Goal: Task Accomplishment & Management: Manage account settings

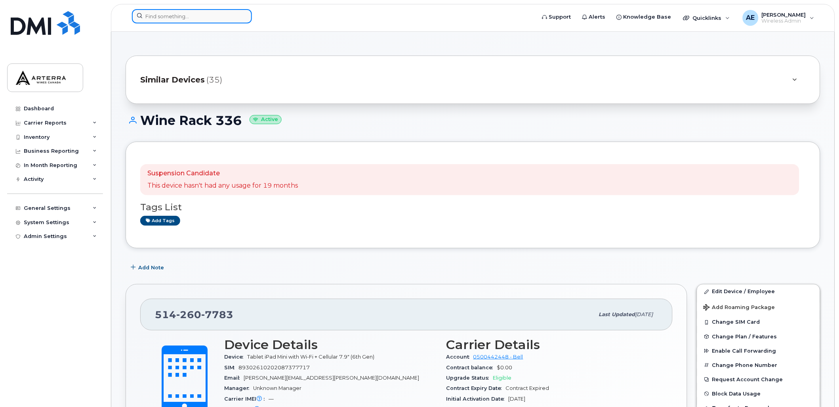
click at [200, 11] on input at bounding box center [192, 16] width 120 height 14
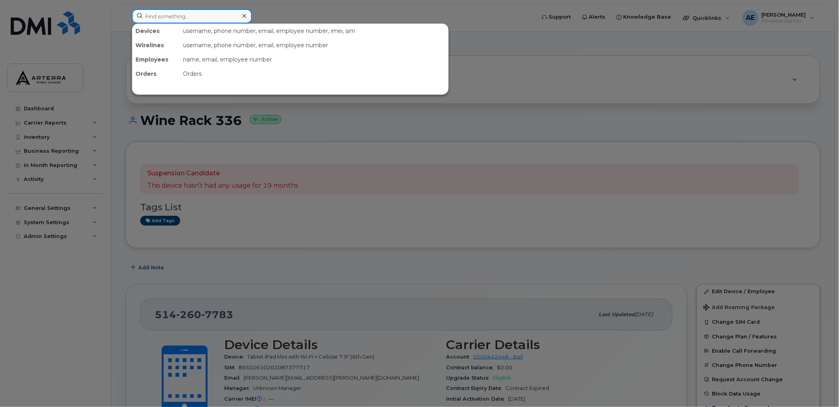
paste input "2504085135"
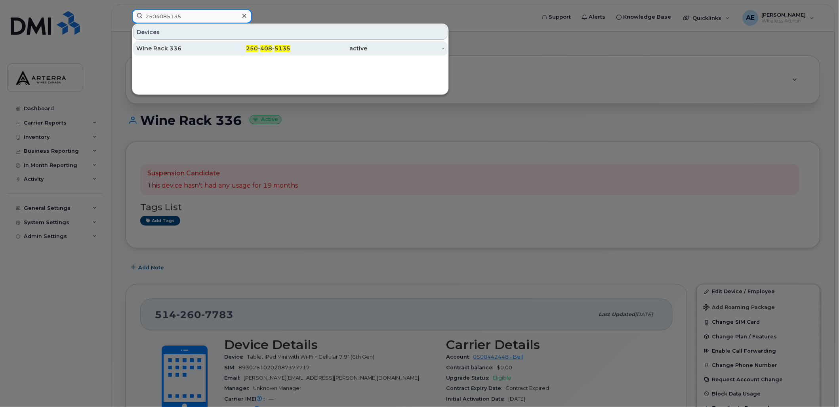
type input "2504085135"
click at [161, 46] on div "Wine Rack 336" at bounding box center [174, 48] width 77 height 8
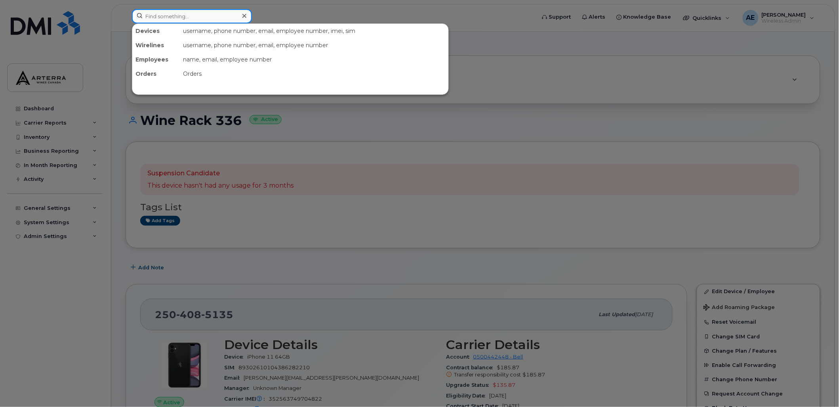
click at [172, 19] on input at bounding box center [192, 16] width 120 height 14
paste input "5142607783"
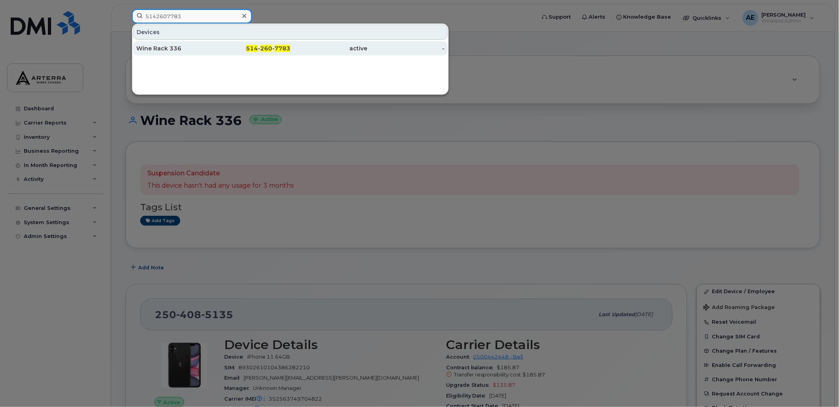
type input "5142607783"
click at [163, 48] on div "Wine Rack 336" at bounding box center [174, 48] width 77 height 8
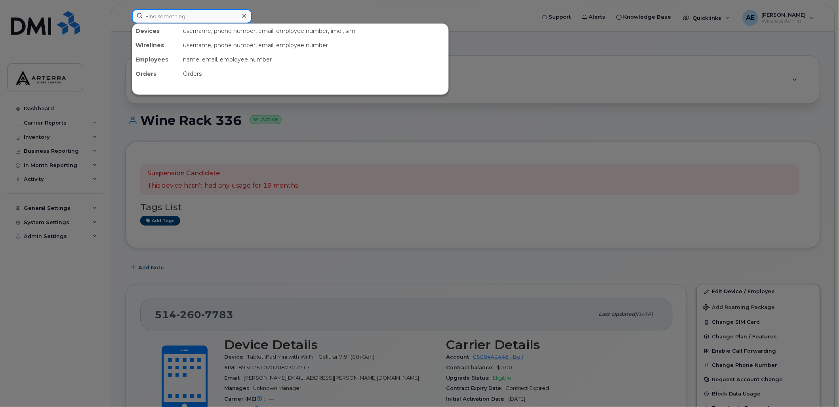
click at [158, 15] on input at bounding box center [192, 16] width 120 height 14
paste input "4383040957"
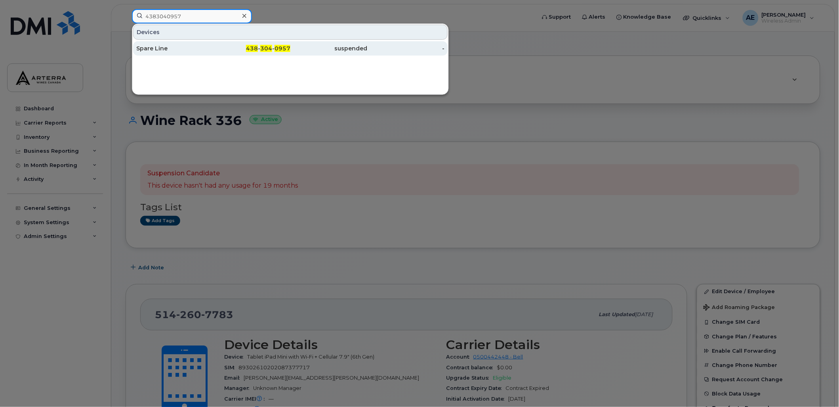
type input "4383040957"
click at [162, 46] on div "Spare Line" at bounding box center [174, 48] width 77 height 8
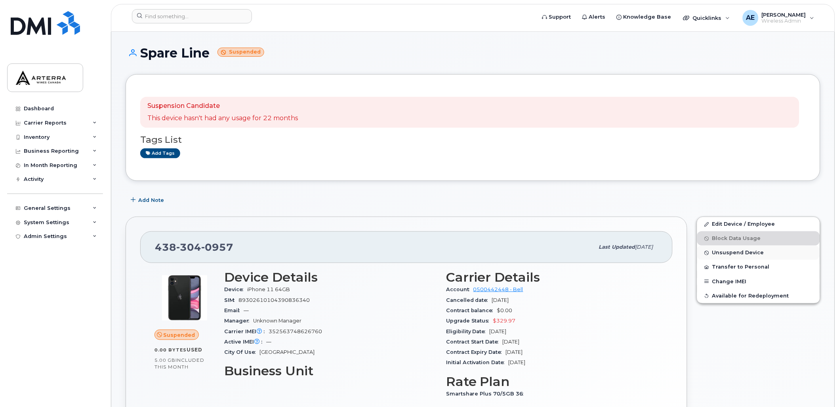
click at [734, 250] on button "Unsuspend Device" at bounding box center [758, 252] width 123 height 14
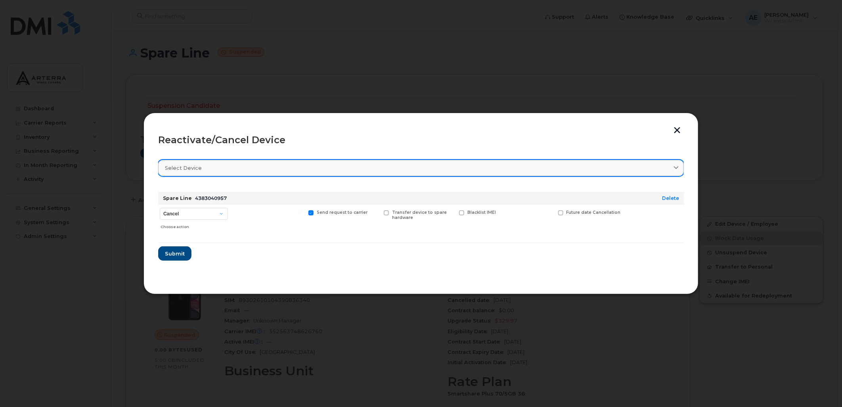
click at [208, 164] on div "Select device" at bounding box center [421, 168] width 512 height 8
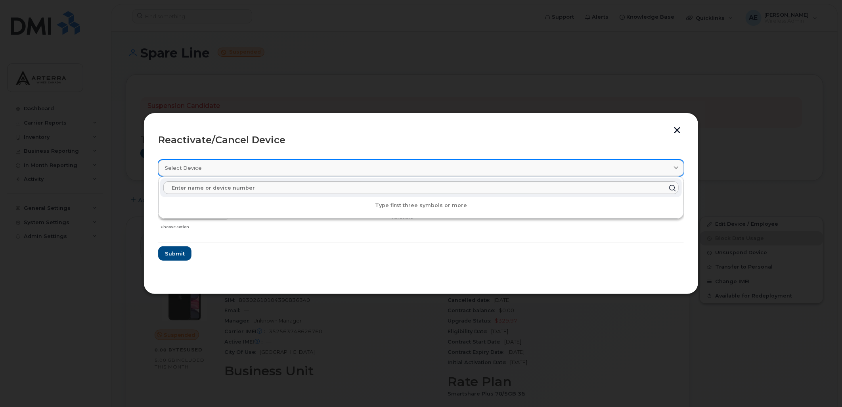
click at [208, 164] on div "Select device" at bounding box center [421, 168] width 512 height 8
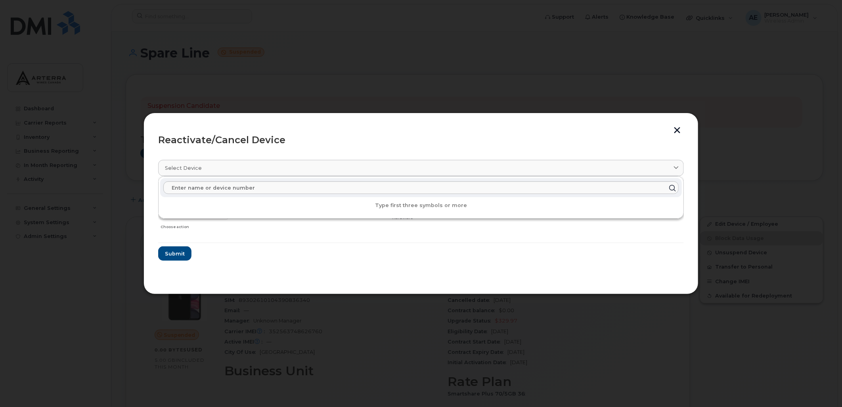
click at [294, 267] on section "Select device Type first three symbols or more Spare Line 4383040957 Delete Can…" at bounding box center [420, 216] width 525 height 127
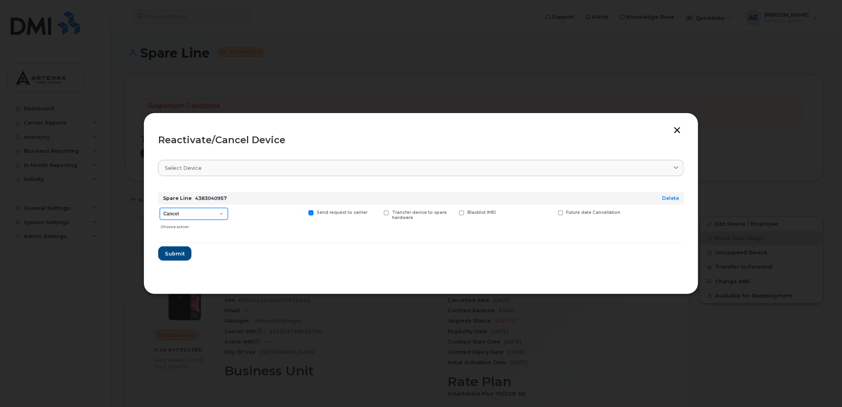
click at [181, 211] on select "Cancel Suspend - Extend Suspension Reactivate" at bounding box center [194, 214] width 68 height 12
select select "[object Object]"
click at [160, 208] on select "Cancel Suspend - Extend Suspension Reactivate" at bounding box center [194, 214] width 68 height 12
click at [173, 251] on span "Submit" at bounding box center [174, 254] width 20 height 8
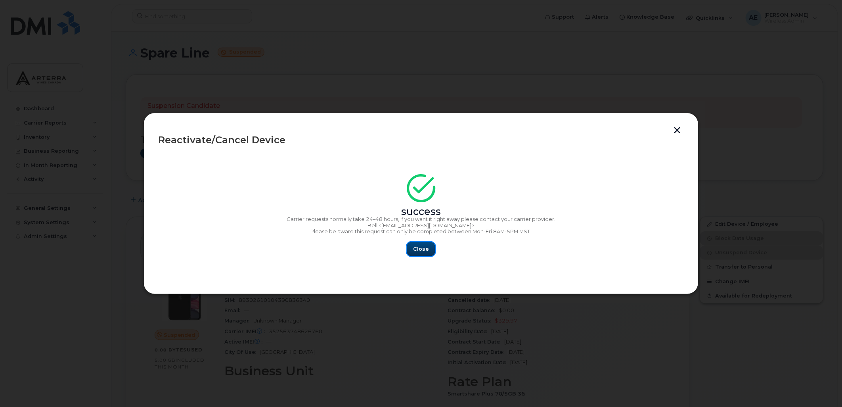
click at [425, 246] on span "Close" at bounding box center [421, 249] width 16 height 8
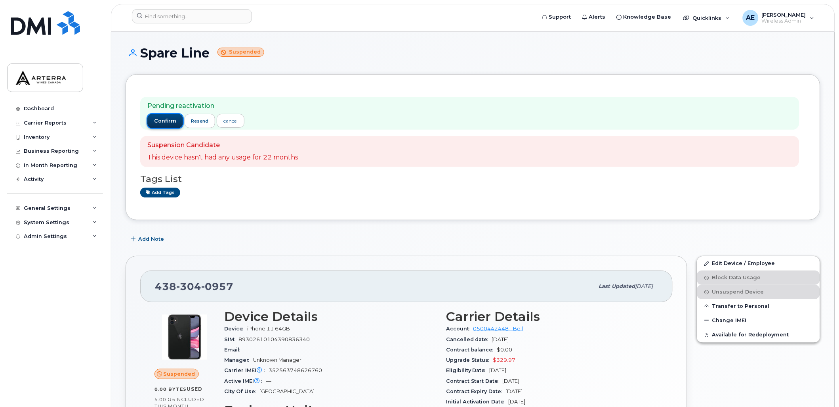
click at [159, 117] on span "confirm" at bounding box center [165, 120] width 22 height 7
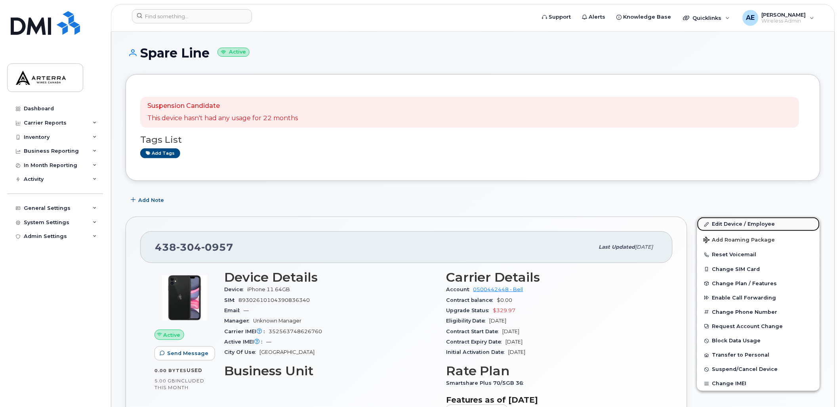
click at [732, 224] on link "Edit Device / Employee" at bounding box center [758, 224] width 123 height 14
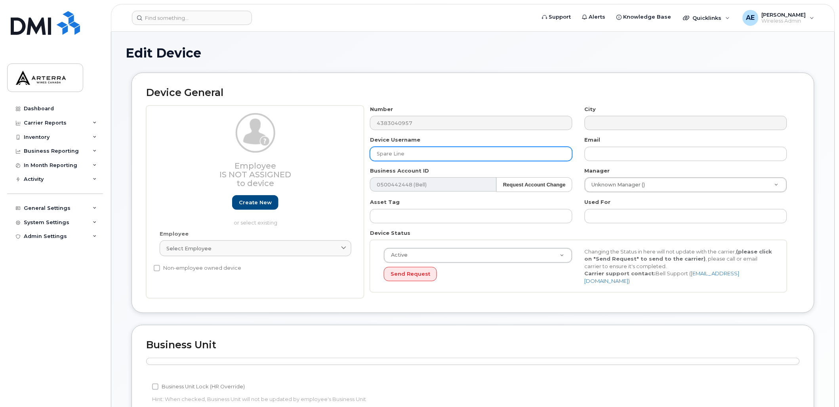
click at [392, 153] on input "Spare Line" at bounding box center [471, 154] width 203 height 14
click at [390, 156] on input "Spare Line" at bounding box center [471, 154] width 203 height 14
click at [415, 156] on input "Spare Line" at bounding box center [471, 154] width 203 height 14
drag, startPoint x: 418, startPoint y: 149, endPoint x: 359, endPoint y: 156, distance: 59.5
click at [359, 156] on div "Employee Is not assigned to device Create new or select existing Employee Selec…" at bounding box center [473, 201] width 654 height 193
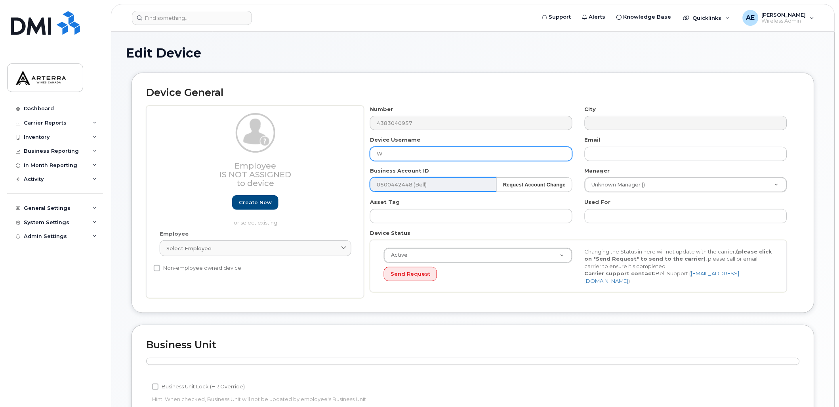
type input "Wine Rack 336"
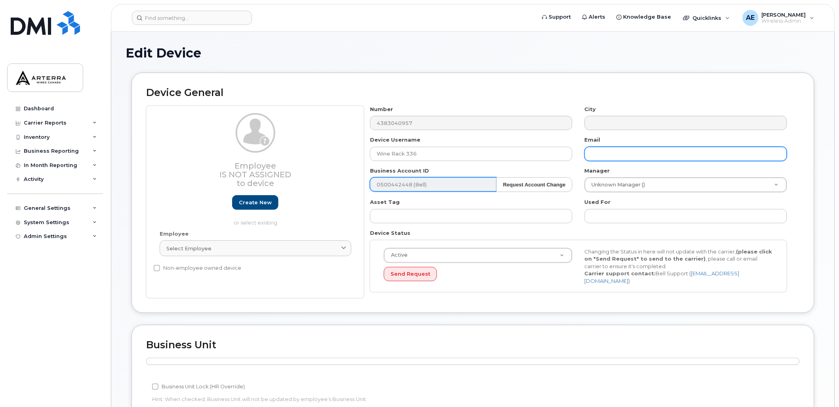
type input "Gillian.Muir@WineRack.com"
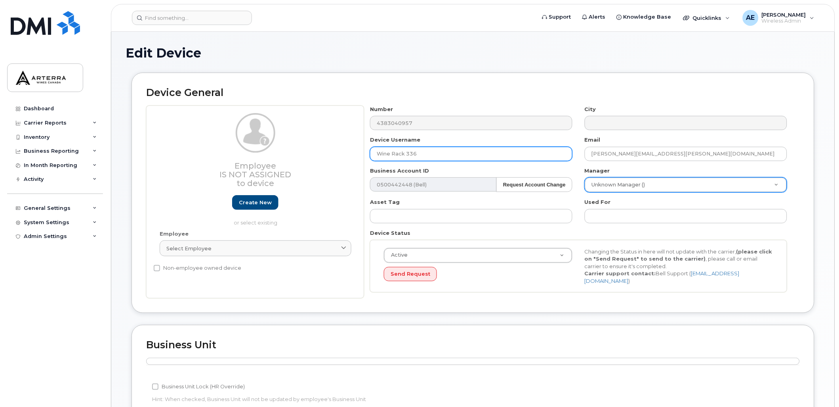
click at [430, 154] on input "Wine Rack 336" at bounding box center [471, 154] width 203 height 14
type input "Wine Rack 363"
click at [427, 85] on div "Device General Employee Is not assigned to device Create new or select existing…" at bounding box center [473, 193] width 683 height 240
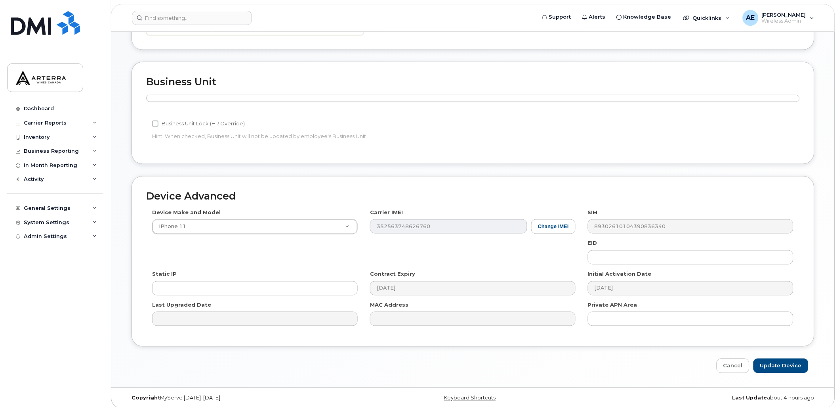
scroll to position [264, 0]
click at [791, 365] on input "Update Device" at bounding box center [781, 364] width 55 height 15
type input "Saving..."
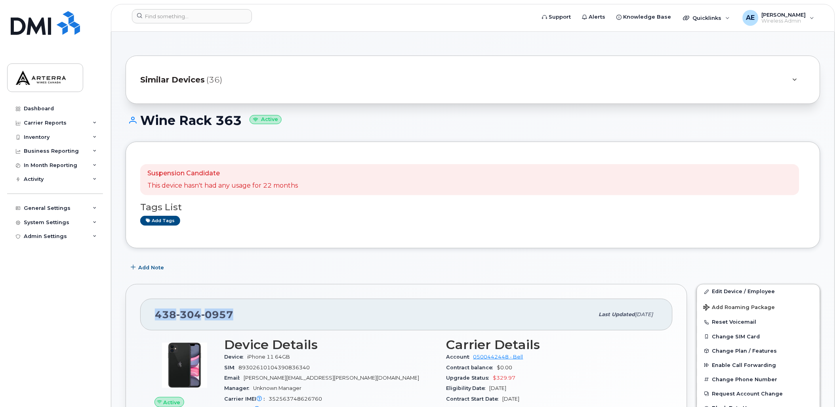
drag, startPoint x: 235, startPoint y: 315, endPoint x: 156, endPoint y: 318, distance: 79.3
click at [156, 318] on div "438 304 0957" at bounding box center [374, 314] width 439 height 17
drag, startPoint x: 156, startPoint y: 318, endPoint x: 169, endPoint y: 318, distance: 12.7
copy span "438 304 0957"
click at [44, 106] on div "Dashboard" at bounding box center [39, 108] width 30 height 6
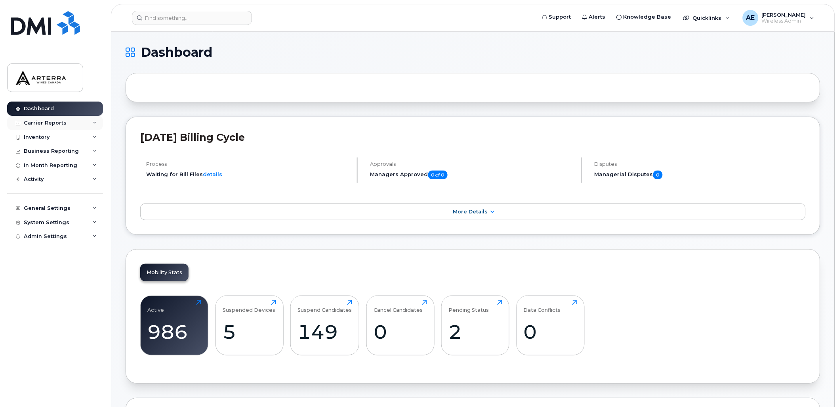
click at [95, 121] on icon at bounding box center [95, 123] width 4 height 4
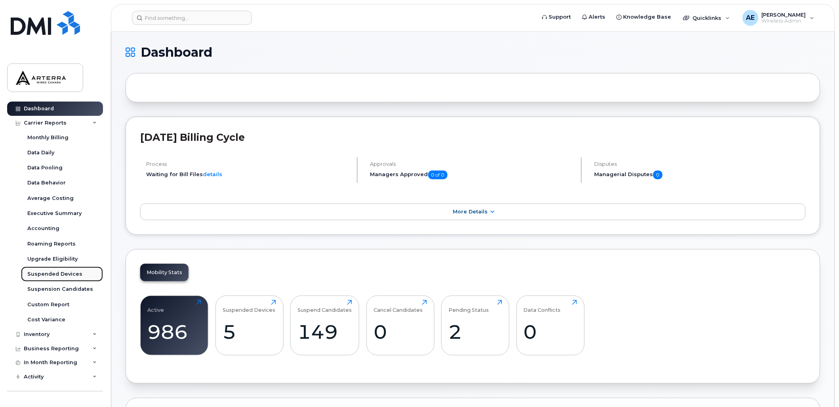
click at [61, 271] on div "Suspended Devices" at bounding box center [54, 273] width 55 height 7
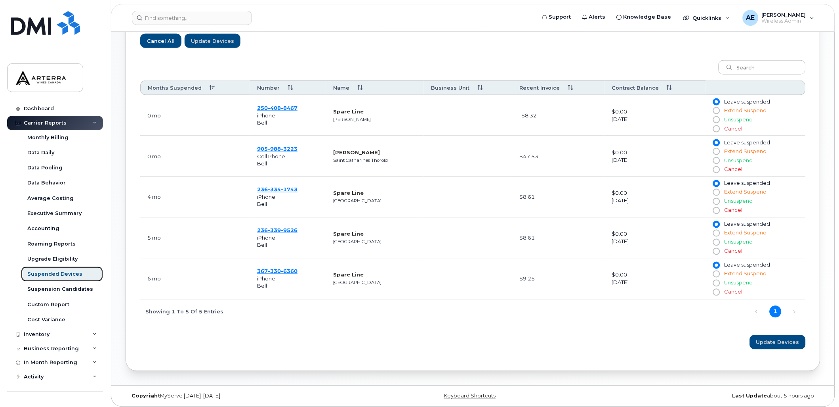
scroll to position [310, 0]
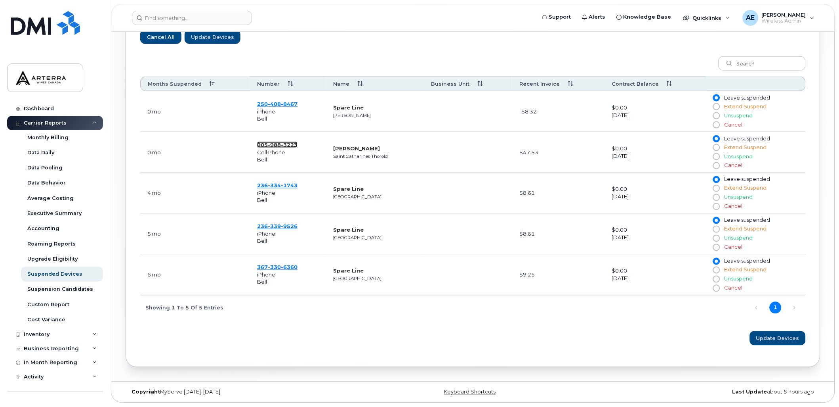
click at [292, 143] on span "3223" at bounding box center [289, 144] width 17 height 6
click at [74, 288] on div "Suspension Candidates" at bounding box center [60, 288] width 66 height 7
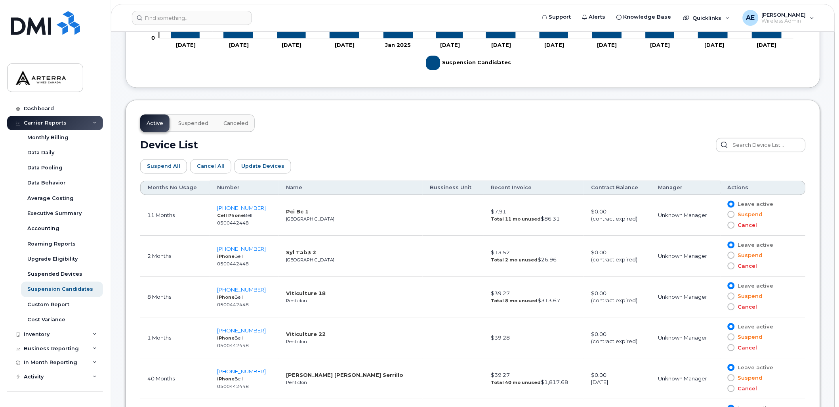
scroll to position [396, 0]
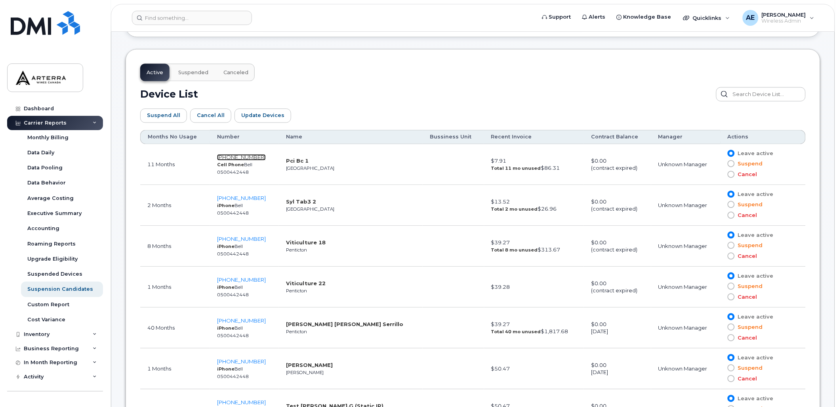
click at [252, 157] on span "[PHONE_NUMBER]" at bounding box center [241, 157] width 49 height 6
click at [254, 197] on span "[PHONE_NUMBER]" at bounding box center [241, 198] width 49 height 6
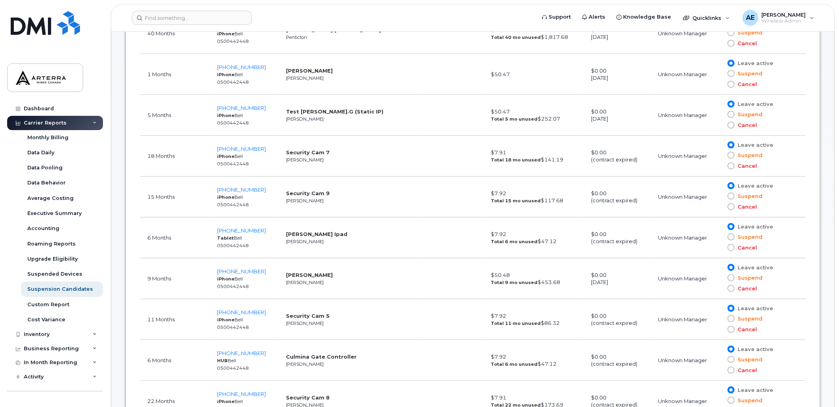
scroll to position [748, 0]
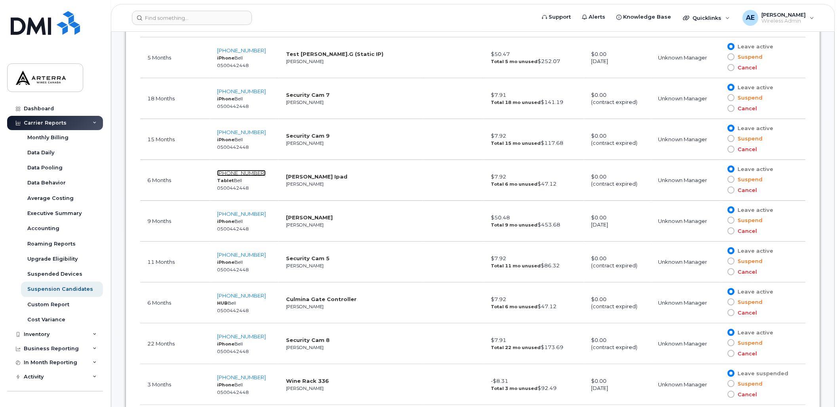
click at [250, 170] on span "[PHONE_NUMBER]" at bounding box center [241, 173] width 49 height 6
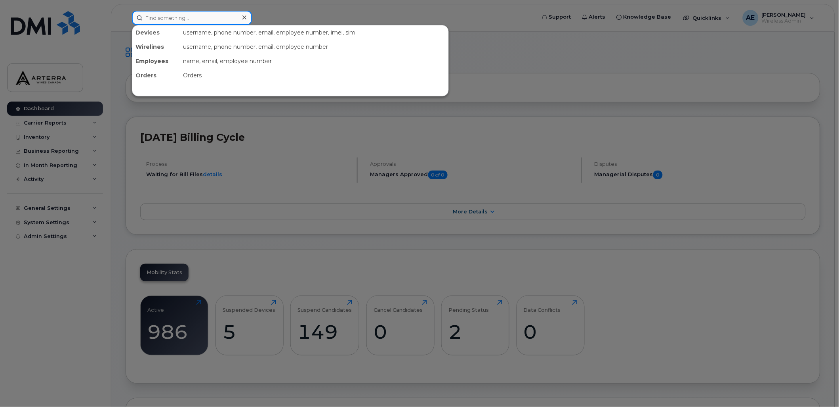
click at [219, 15] on input at bounding box center [192, 18] width 120 height 14
paste input "4374235011"
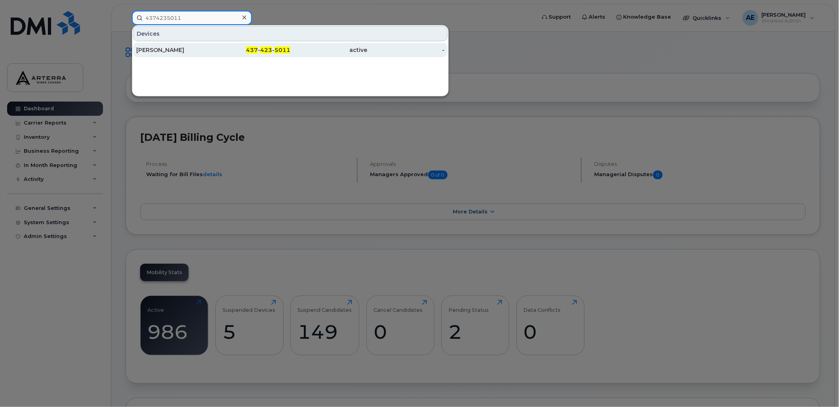
type input "4374235011"
click at [167, 49] on div "[PERSON_NAME]" at bounding box center [174, 50] width 77 height 8
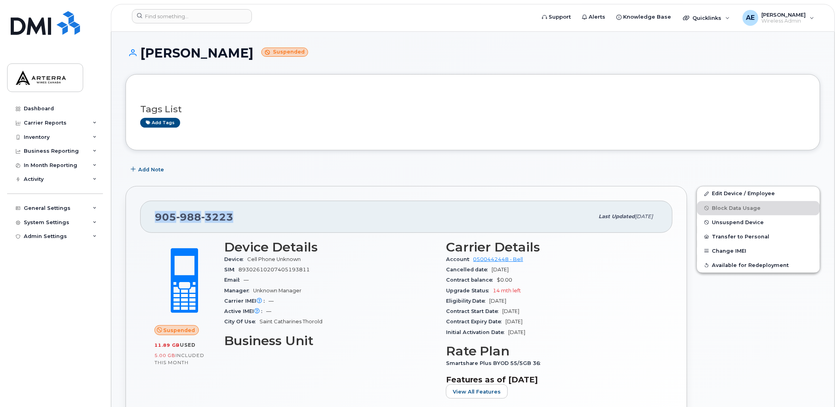
drag, startPoint x: 234, startPoint y: 215, endPoint x: 156, endPoint y: 211, distance: 77.8
click at [156, 211] on div "[PHONE_NUMBER]" at bounding box center [374, 216] width 439 height 17
drag, startPoint x: 156, startPoint y: 211, endPoint x: 164, endPoint y: 214, distance: 8.3
copy span "[PHONE_NUMBER]"
drag, startPoint x: 141, startPoint y: 51, endPoint x: 213, endPoint y: 52, distance: 72.1
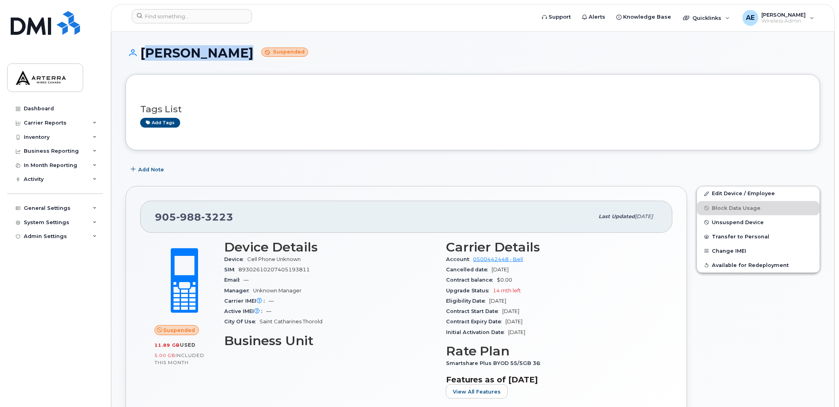
click at [213, 52] on h1 "[PERSON_NAME] Suspended" at bounding box center [473, 53] width 695 height 14
drag, startPoint x: 213, startPoint y: 52, endPoint x: 208, endPoint y: 55, distance: 6.0
copy h1 "[PERSON_NAME]"
drag, startPoint x: 447, startPoint y: 363, endPoint x: 547, endPoint y: 363, distance: 99.9
click at [547, 363] on div "Smartshare Plus BYOD 55/5GB 36" at bounding box center [552, 363] width 212 height 10
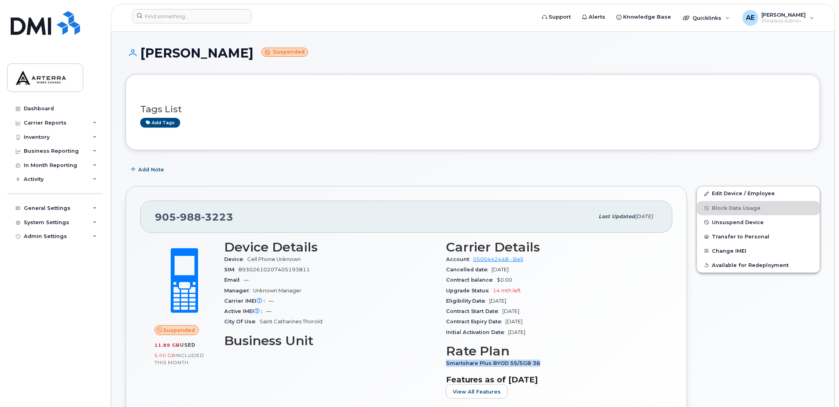
drag, startPoint x: 547, startPoint y: 363, endPoint x: 525, endPoint y: 362, distance: 21.8
copy span "Smartshare Plus BYOD 55/5GB 36"
drag, startPoint x: 507, startPoint y: 320, endPoint x: 547, endPoint y: 323, distance: 40.1
click at [547, 323] on div "Contract Expiry Date [DATE]" at bounding box center [552, 321] width 212 height 10
drag, startPoint x: 547, startPoint y: 323, endPoint x: 541, endPoint y: 324, distance: 6.8
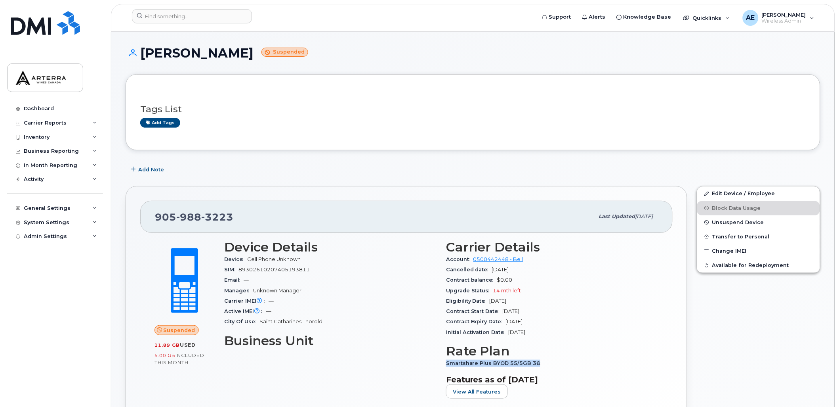
copy span "[DATE]"
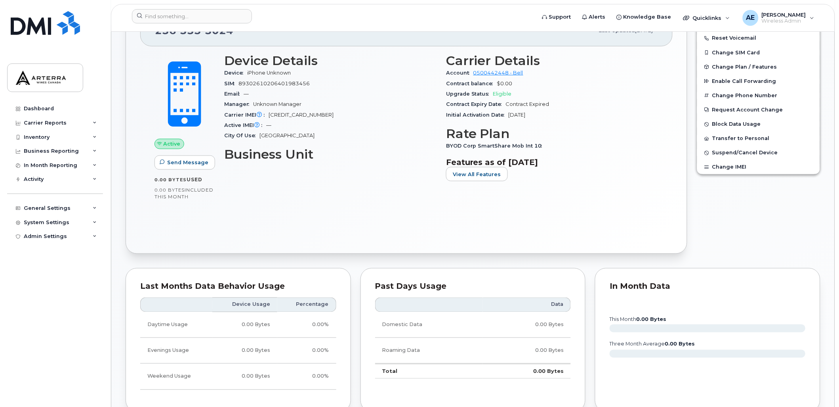
scroll to position [132, 0]
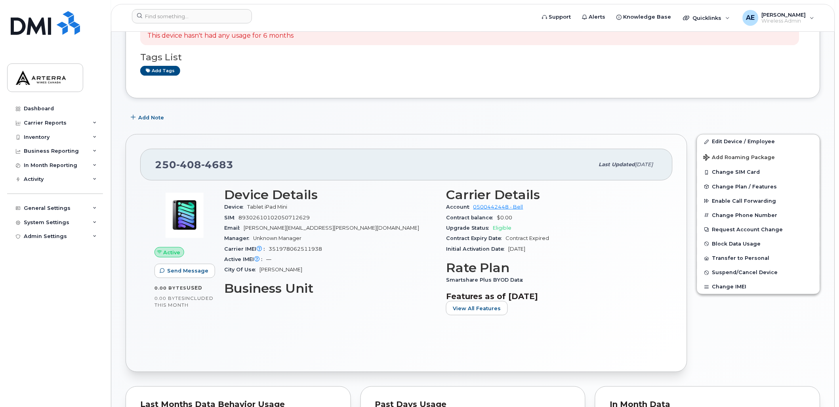
scroll to position [176, 0]
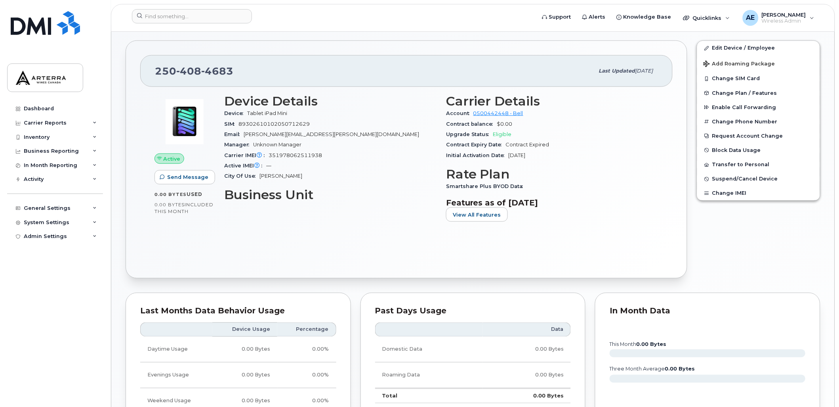
click at [361, 247] on div "Active Send Message 0.00 Bytes  used 0.00 Bytes  included this month Device Det…" at bounding box center [406, 175] width 533 height 177
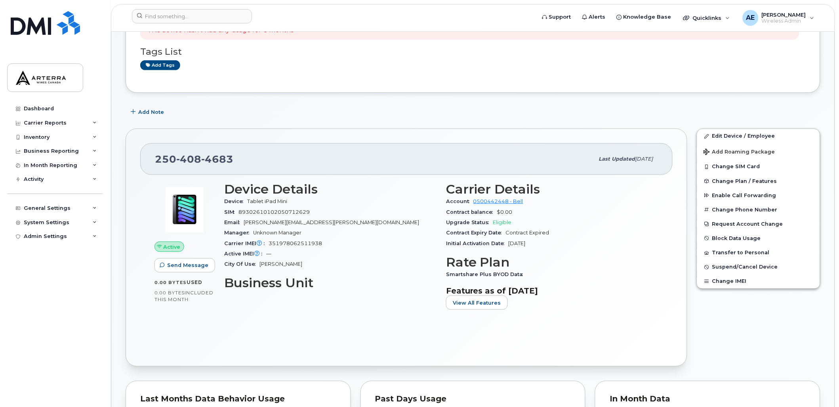
scroll to position [0, 0]
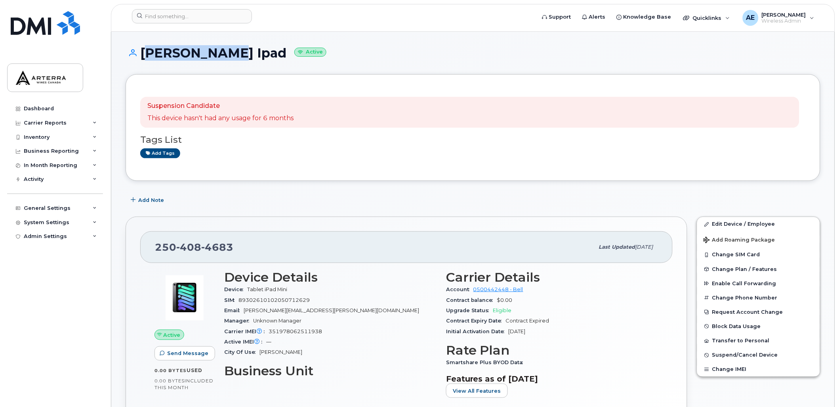
drag, startPoint x: 140, startPoint y: 53, endPoint x: 221, endPoint y: 50, distance: 80.5
click at [221, 50] on h1 "Dalton Rose Ipad Active" at bounding box center [473, 53] width 695 height 14
drag, startPoint x: 221, startPoint y: 50, endPoint x: 215, endPoint y: 52, distance: 5.9
copy h1 "Dalton Rose"
drag, startPoint x: 156, startPoint y: 246, endPoint x: 238, endPoint y: 246, distance: 81.6
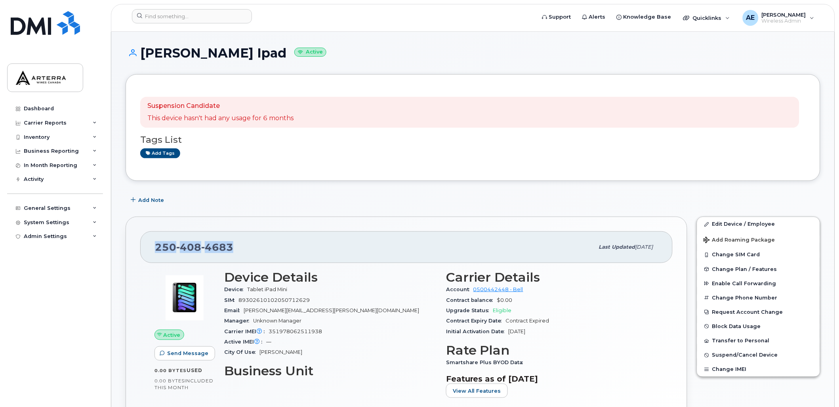
click at [238, 246] on div "250 408 4683" at bounding box center [374, 247] width 439 height 17
drag, startPoint x: 235, startPoint y: 246, endPoint x: 228, endPoint y: 245, distance: 7.3
copy span "250 408 4683"
drag, startPoint x: 143, startPoint y: 52, endPoint x: 254, endPoint y: 52, distance: 110.6
click at [254, 52] on h1 "Dalton Rose Ipad Active" at bounding box center [473, 53] width 695 height 14
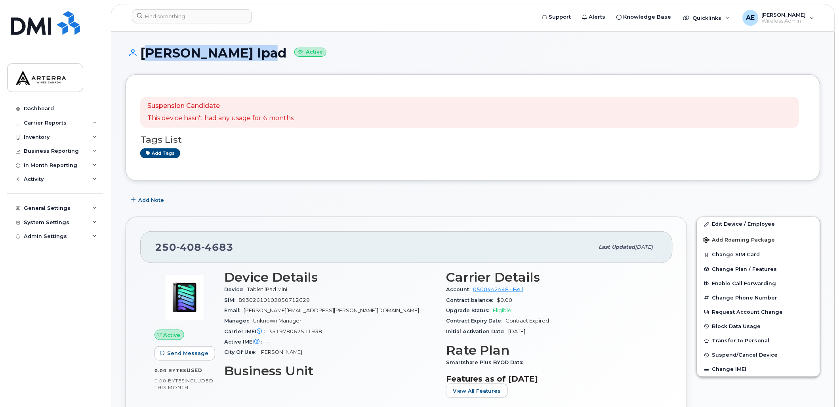
copy h1 "[PERSON_NAME] Ipad"
drag, startPoint x: 445, startPoint y: 363, endPoint x: 521, endPoint y: 362, distance: 76.5
click at [521, 362] on div "Carrier Details Account 0500442448 - Bell Contract balance $0.00 Upgrade Status…" at bounding box center [552, 336] width 222 height 143
drag, startPoint x: 521, startPoint y: 362, endPoint x: 516, endPoint y: 362, distance: 5.2
copy span "Smartshare Plus BYOD Data"
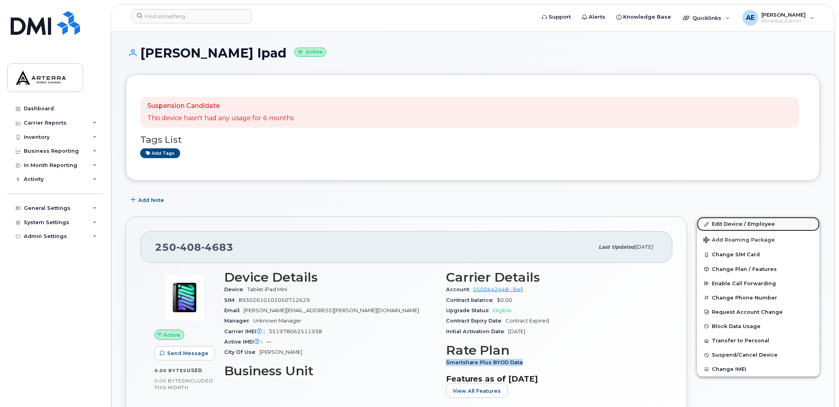
click at [728, 225] on link "Edit Device / Employee" at bounding box center [758, 224] width 123 height 14
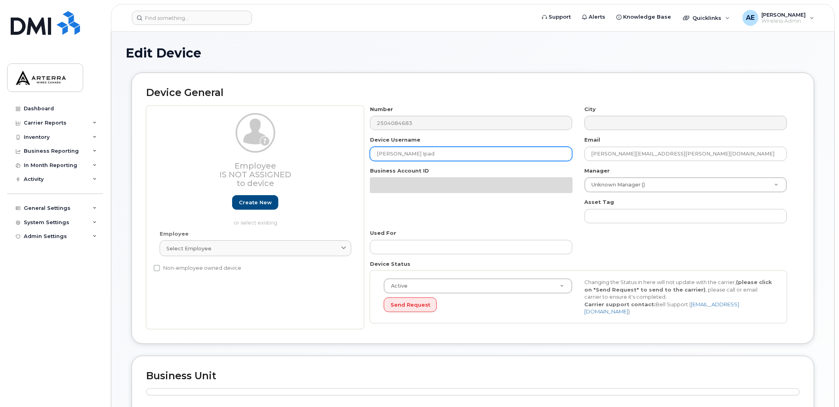
click at [426, 151] on input "[PERSON_NAME] Ipad" at bounding box center [471, 154] width 203 height 14
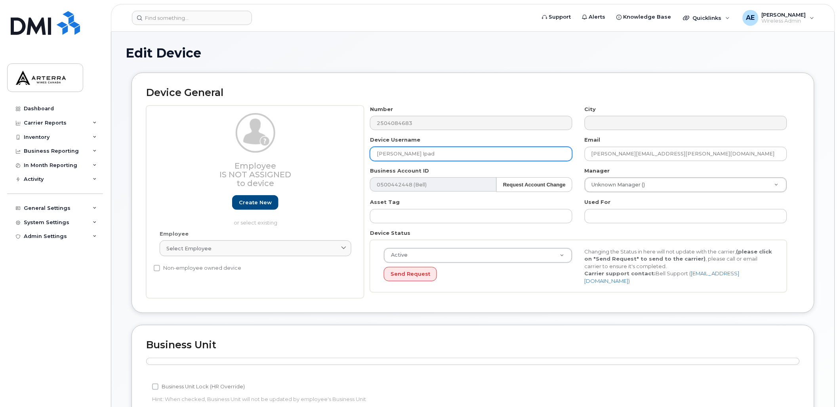
click at [428, 153] on input "[PERSON_NAME] Ipad" at bounding box center [471, 154] width 203 height 14
drag, startPoint x: 433, startPoint y: 153, endPoint x: 356, endPoint y: 155, distance: 76.9
click at [356, 155] on div "Employee Is not assigned to device Create new or select existing Employee Selec…" at bounding box center [473, 201] width 654 height 193
paste input "WineRack 363"
type input "WineRack 363"
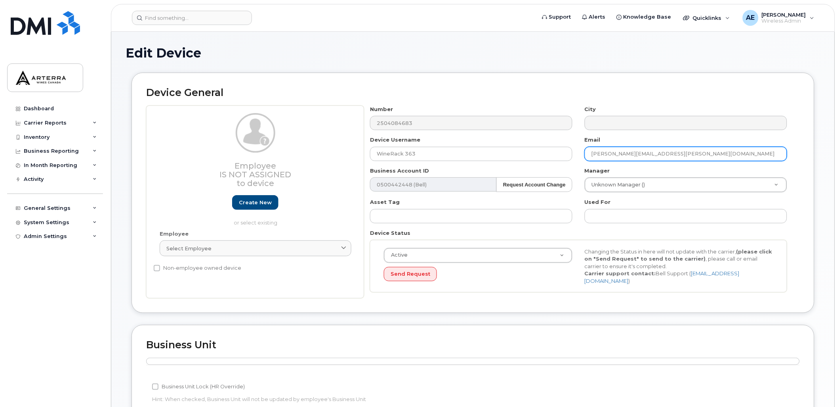
click at [661, 151] on input "dalton.rose@arterracanada.com" at bounding box center [686, 154] width 203 height 14
drag, startPoint x: 686, startPoint y: 149, endPoint x: 584, endPoint y: 152, distance: 101.5
click at [584, 152] on div "Email dalton.rose@arterracanada.com" at bounding box center [686, 148] width 215 height 25
type input "Gillian.Muir@WineRack.com"
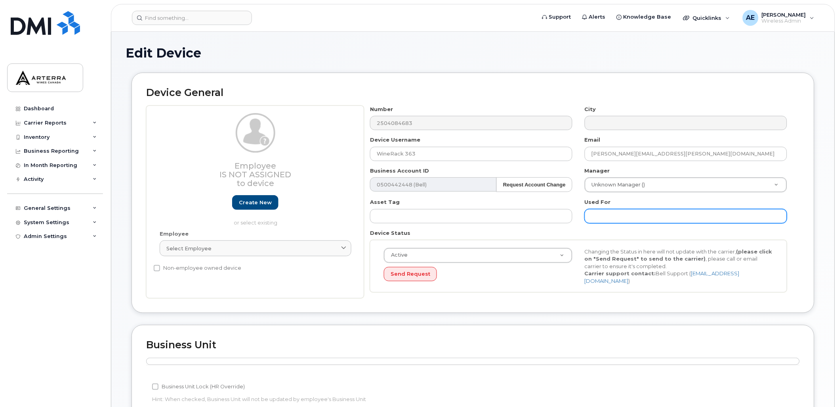
click at [628, 216] on input "text" at bounding box center [686, 216] width 203 height 14
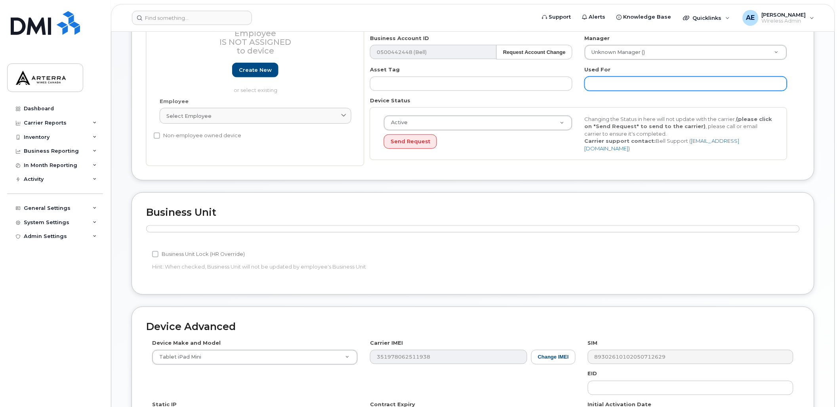
scroll to position [266, 0]
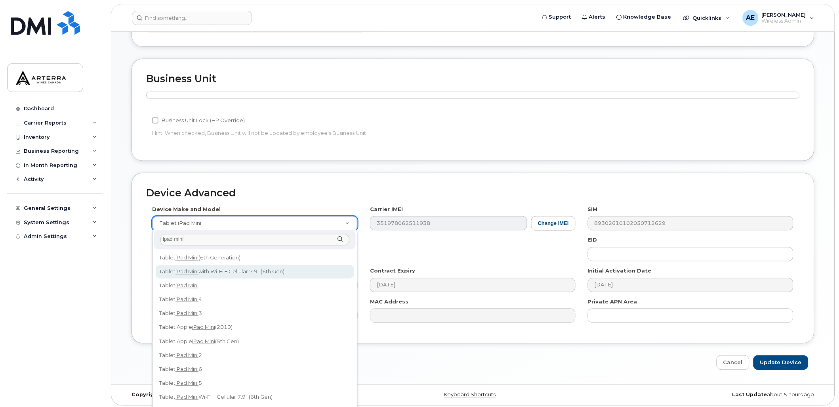
type input "ipad mini"
select select "3047"
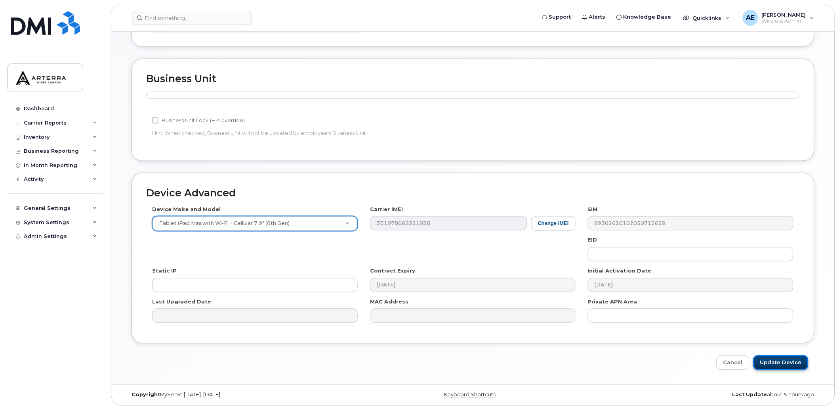
click at [789, 358] on input "Update Device" at bounding box center [781, 362] width 55 height 15
type input "Saving..."
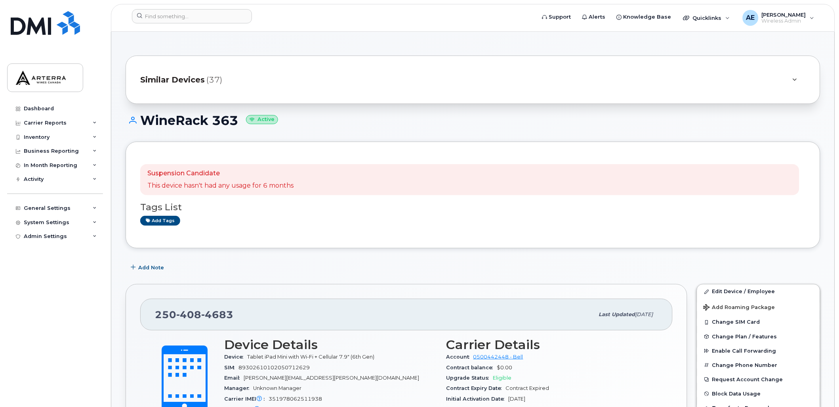
click at [795, 78] on icon at bounding box center [795, 79] width 4 height 5
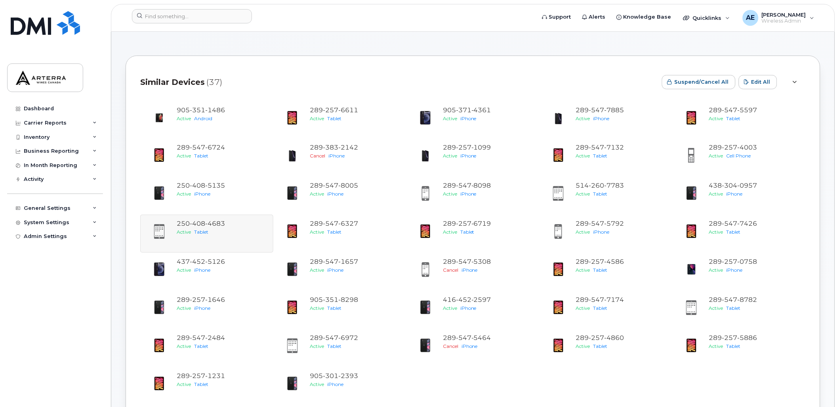
click at [391, 17] on form at bounding box center [331, 16] width 399 height 14
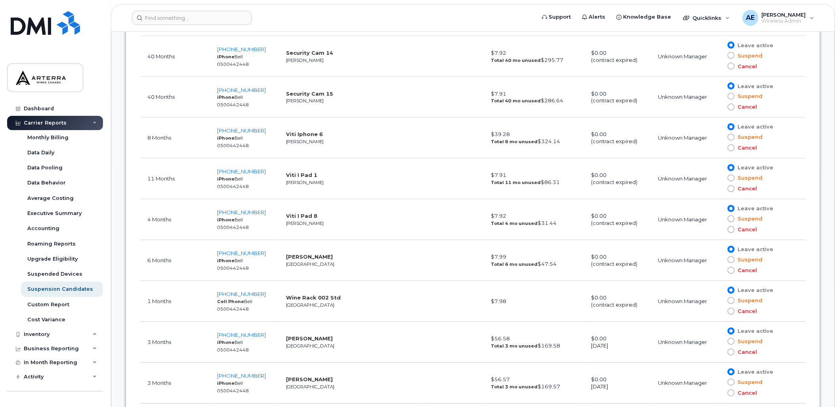
scroll to position [1365, 0]
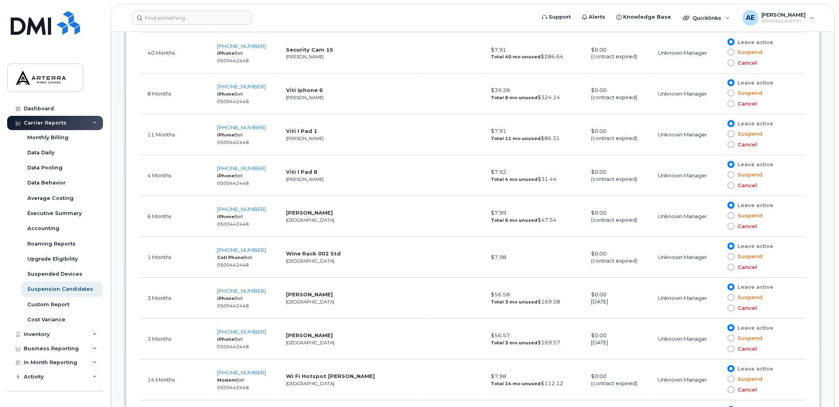
click at [140, 374] on td "14 Months" at bounding box center [175, 379] width 70 height 41
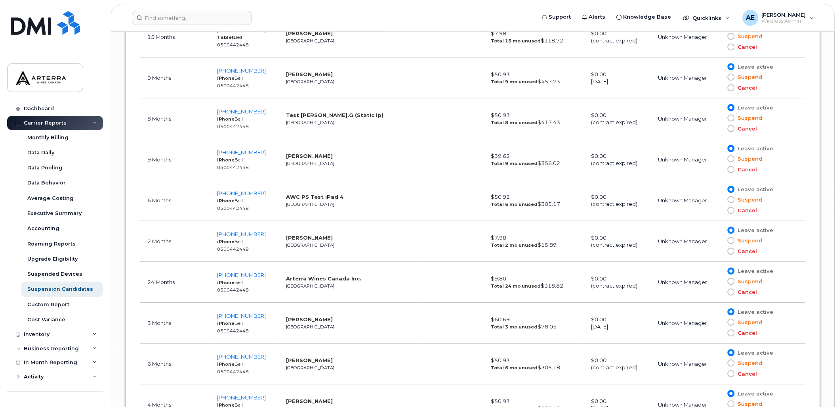
scroll to position [4359, 0]
